Goal: Book appointment/travel/reservation

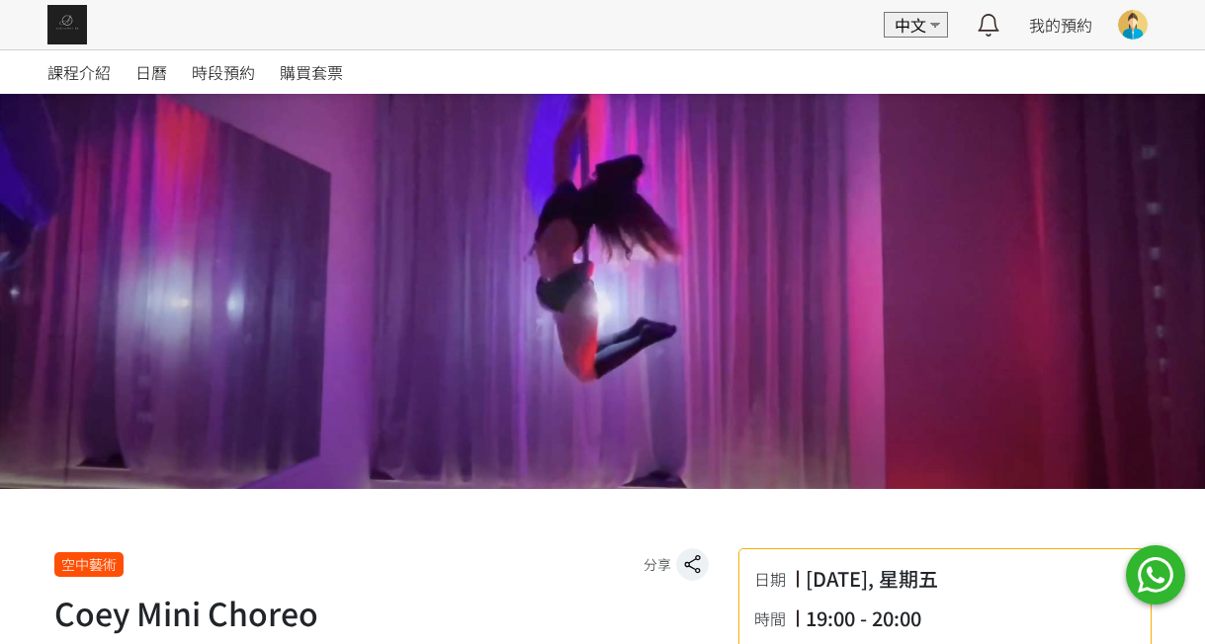
scroll to position [444, 0]
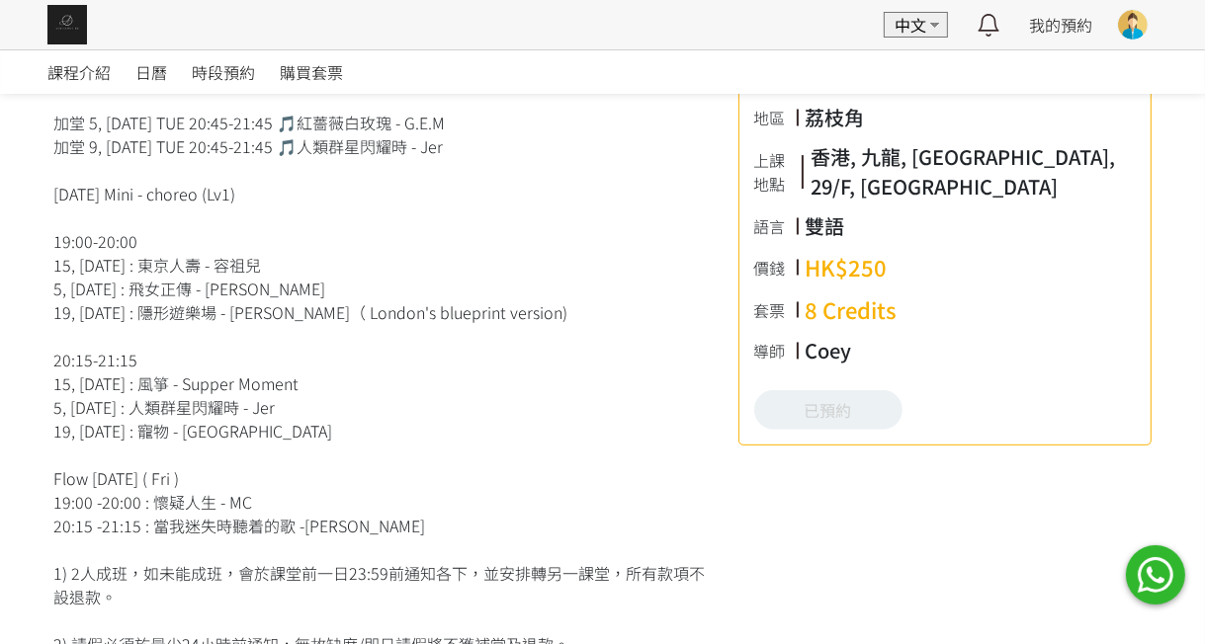
scroll to position [593, 0]
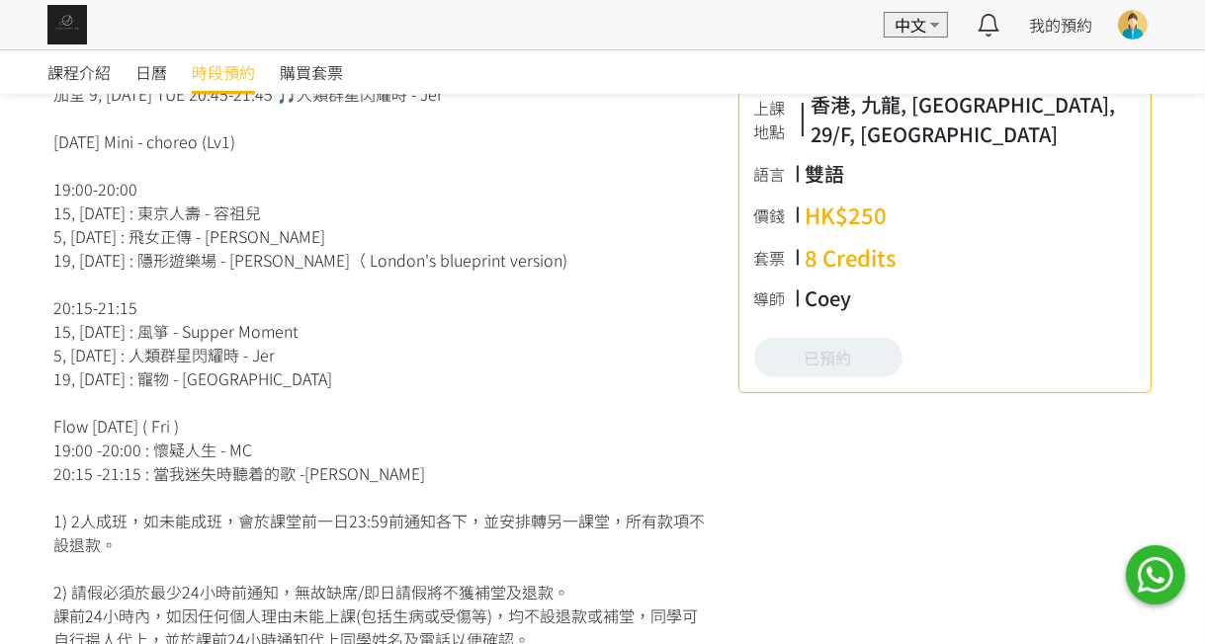
click at [232, 67] on span "時段預約" at bounding box center [223, 72] width 63 height 24
